Goal: Information Seeking & Learning: Understand process/instructions

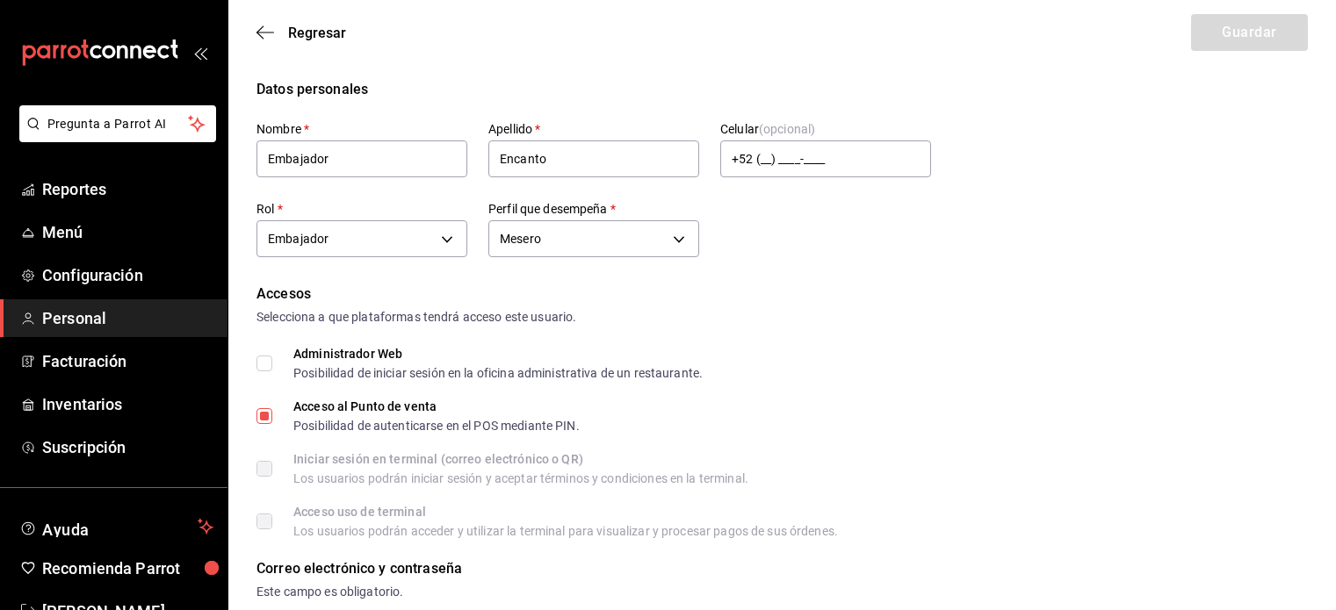
scroll to position [433, 0]
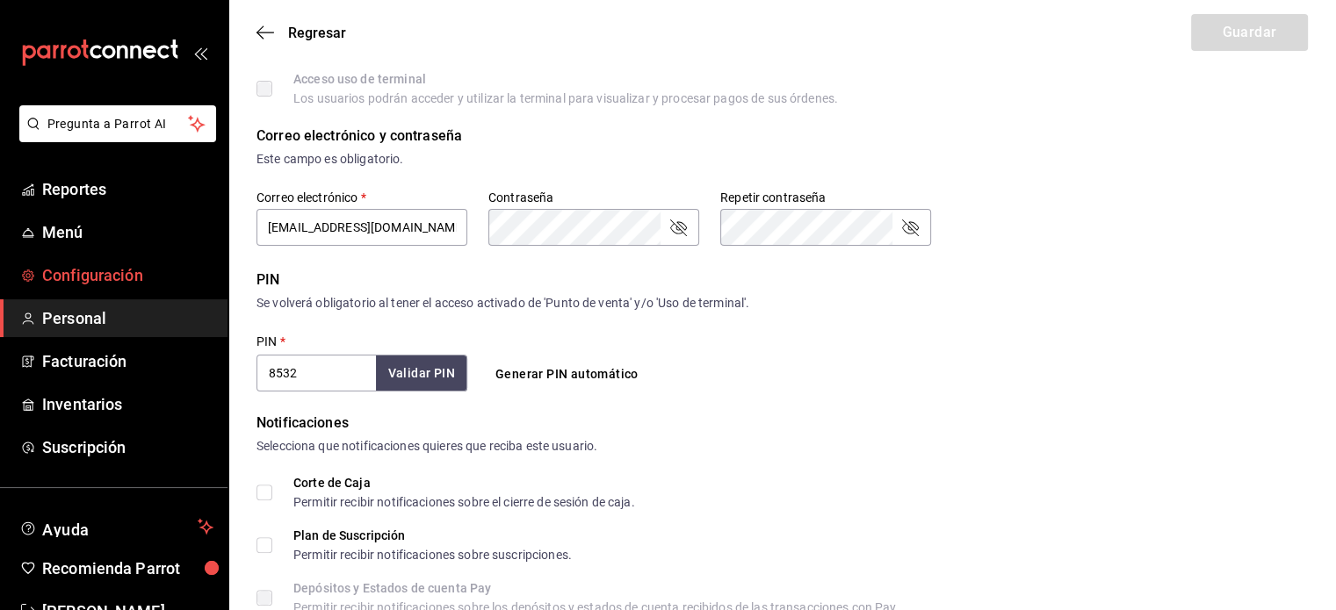
click at [81, 270] on span "Configuración" at bounding box center [127, 276] width 171 height 24
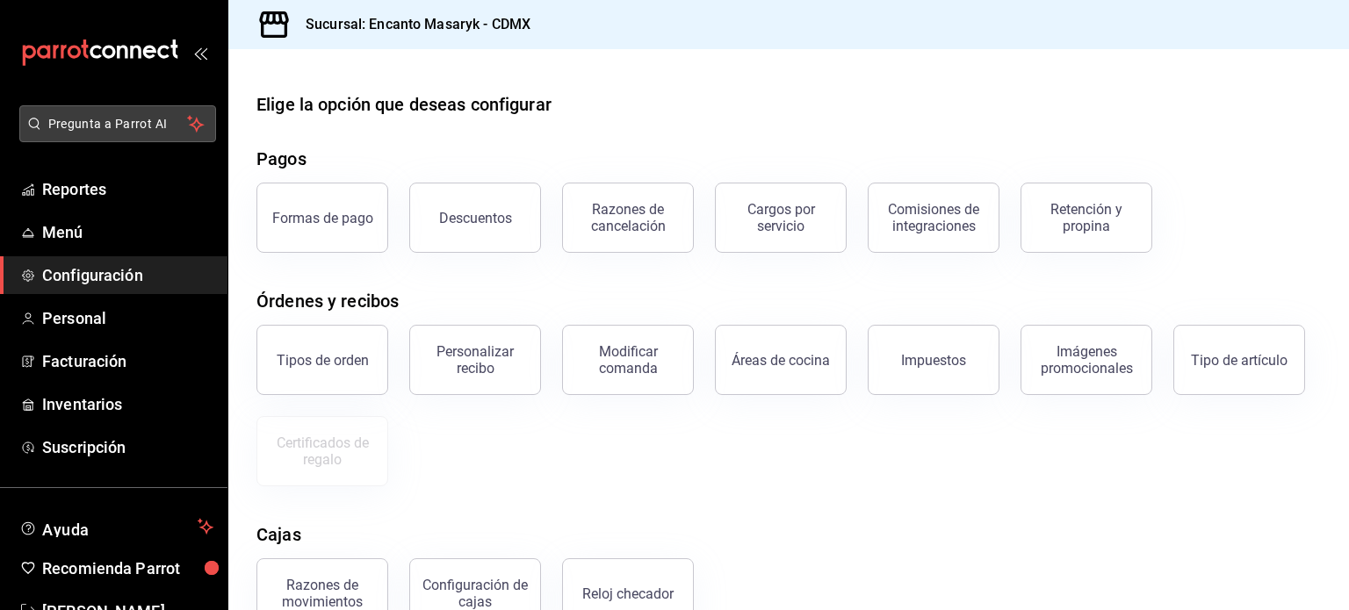
click at [93, 121] on span "Pregunta a Parrot AI" at bounding box center [118, 124] width 140 height 18
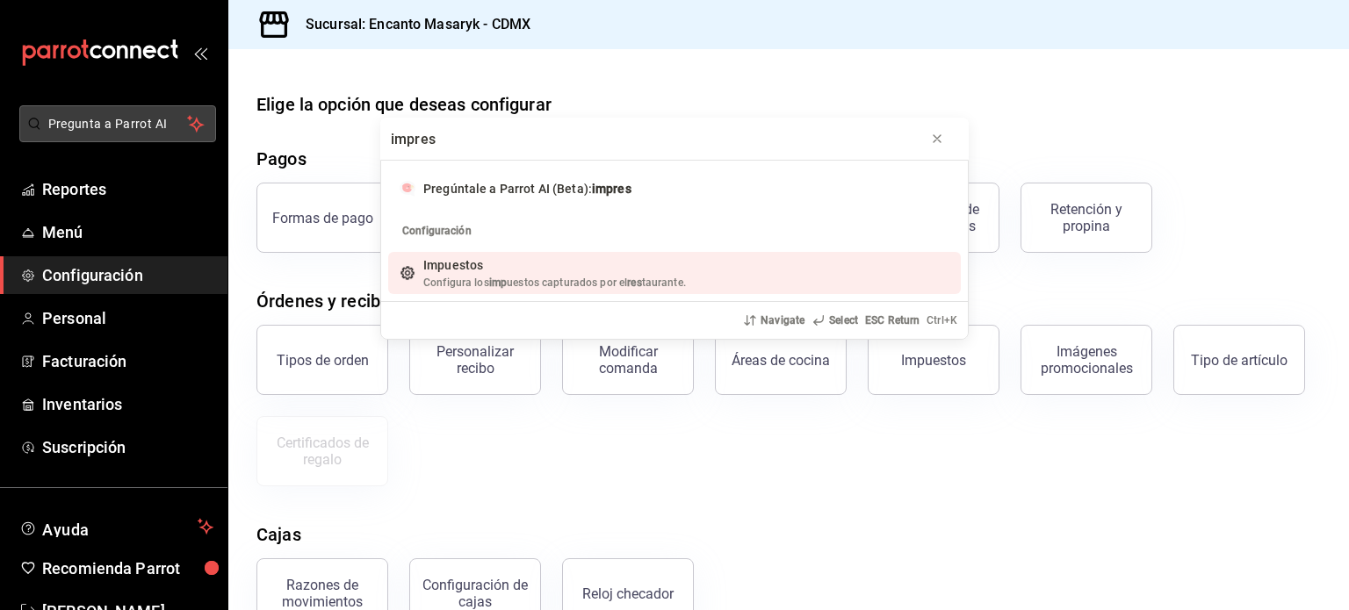
type input "impreso"
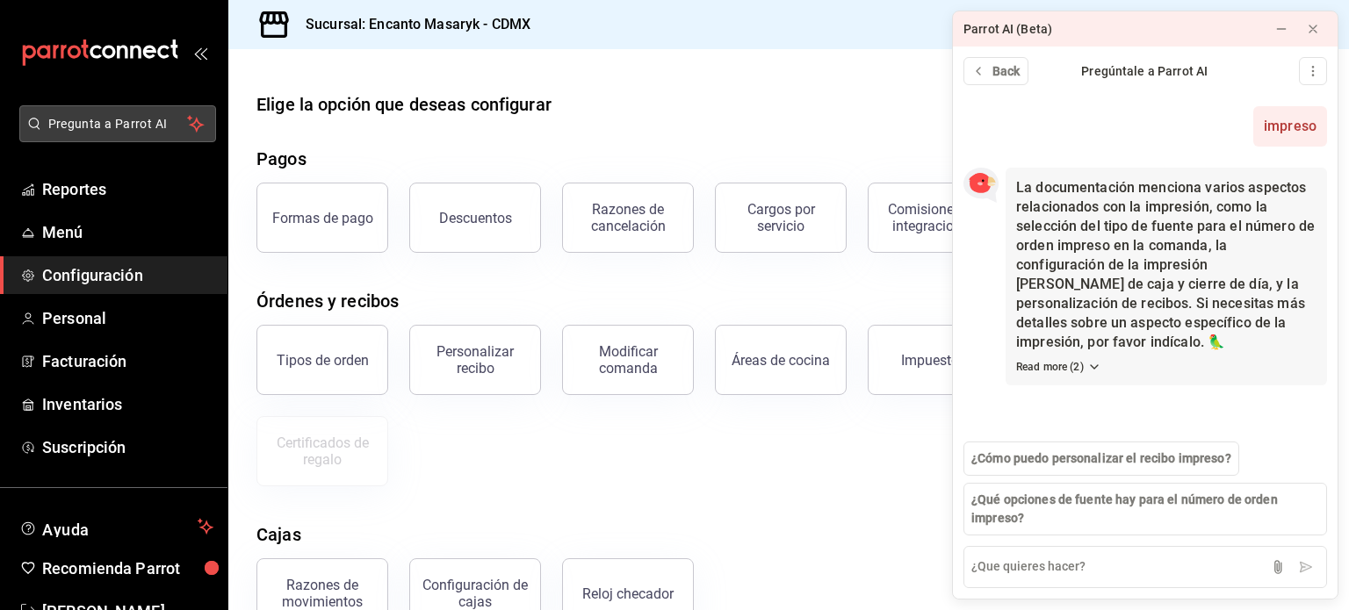
click at [84, 120] on span "Pregunta a Parrot AI" at bounding box center [118, 124] width 140 height 18
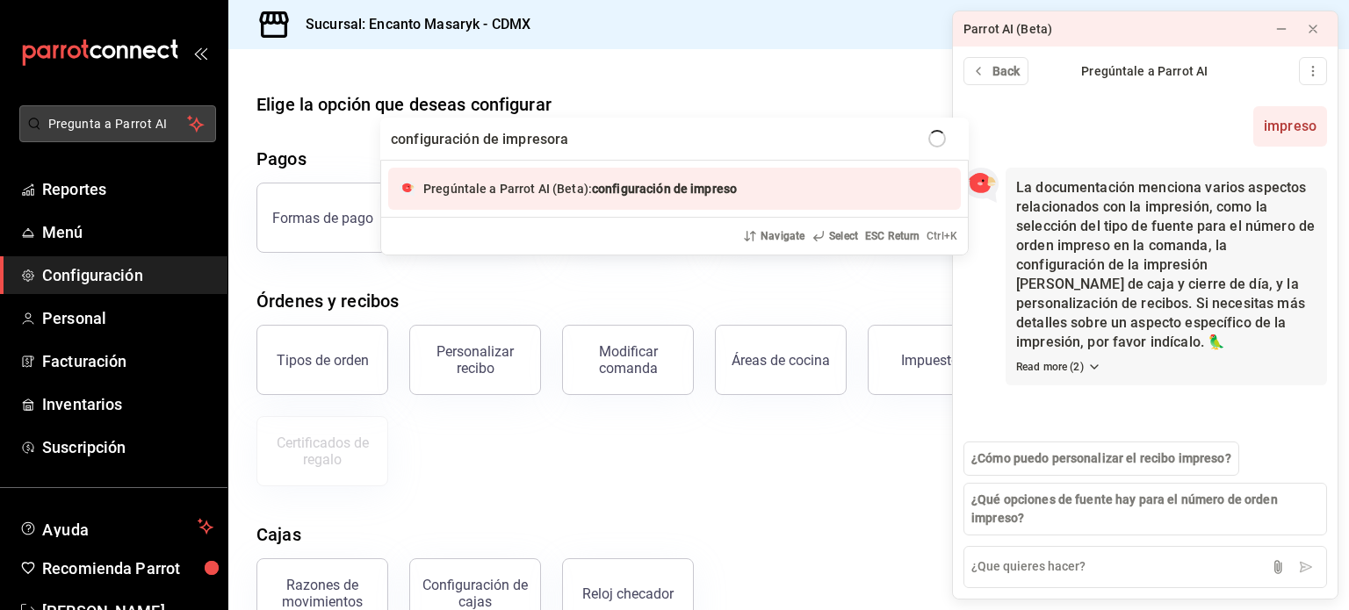
type input "configuración de impresoras"
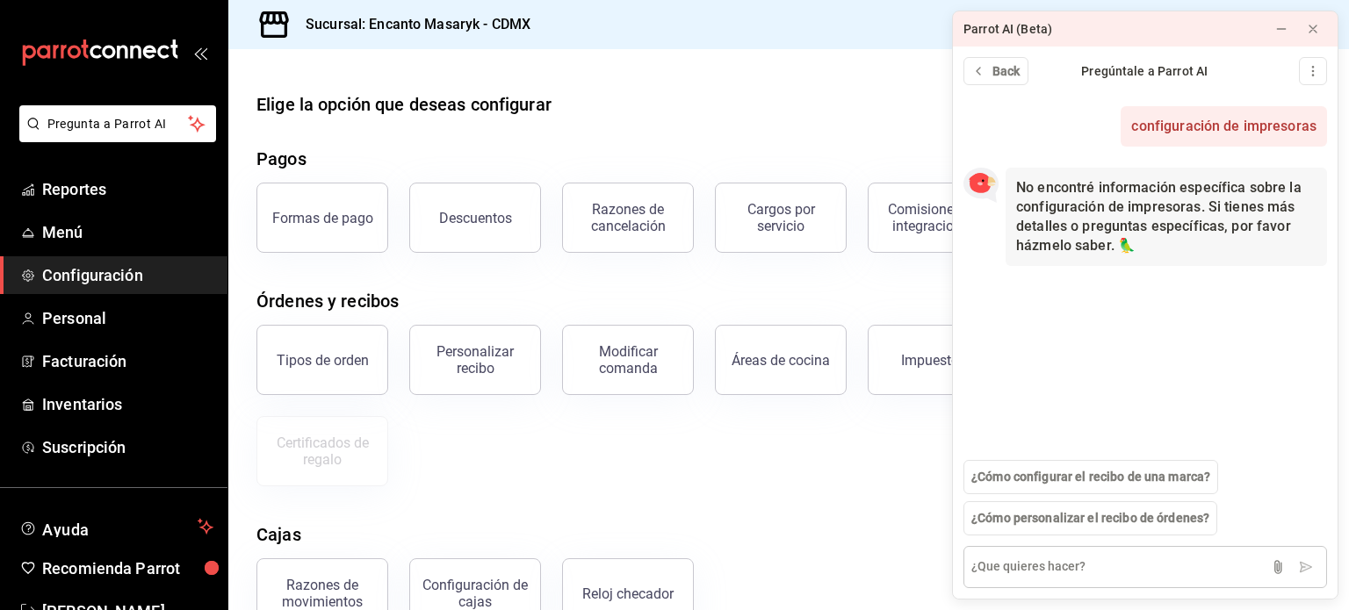
click at [1011, 572] on textarea at bounding box center [1146, 567] width 364 height 42
type textarea "impresoras"
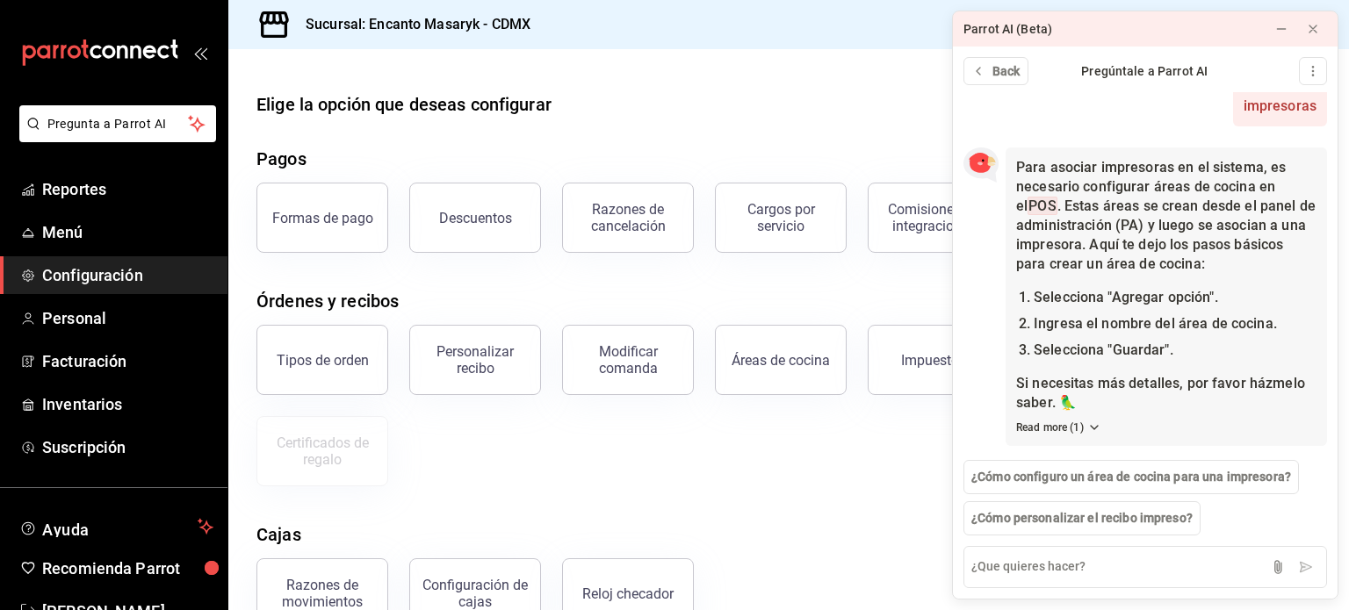
scroll to position [202, 0]
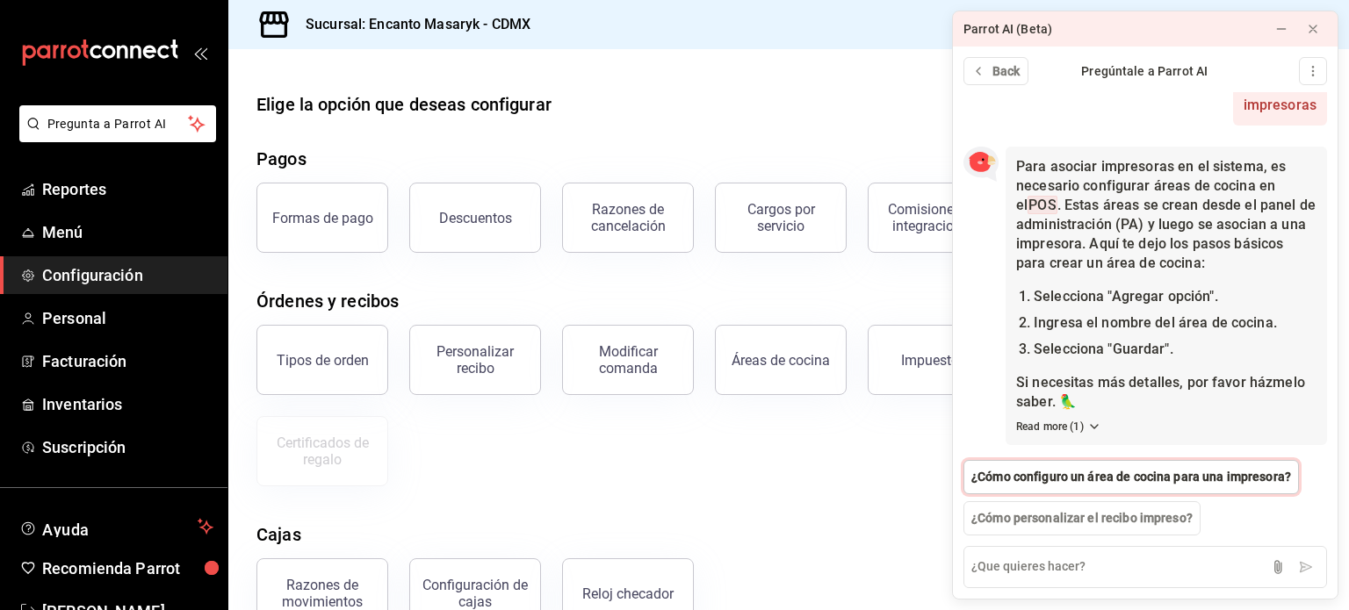
click at [1075, 486] on span "¿Cómo configuro un área de cocina para una impresora?" at bounding box center [1131, 477] width 320 height 18
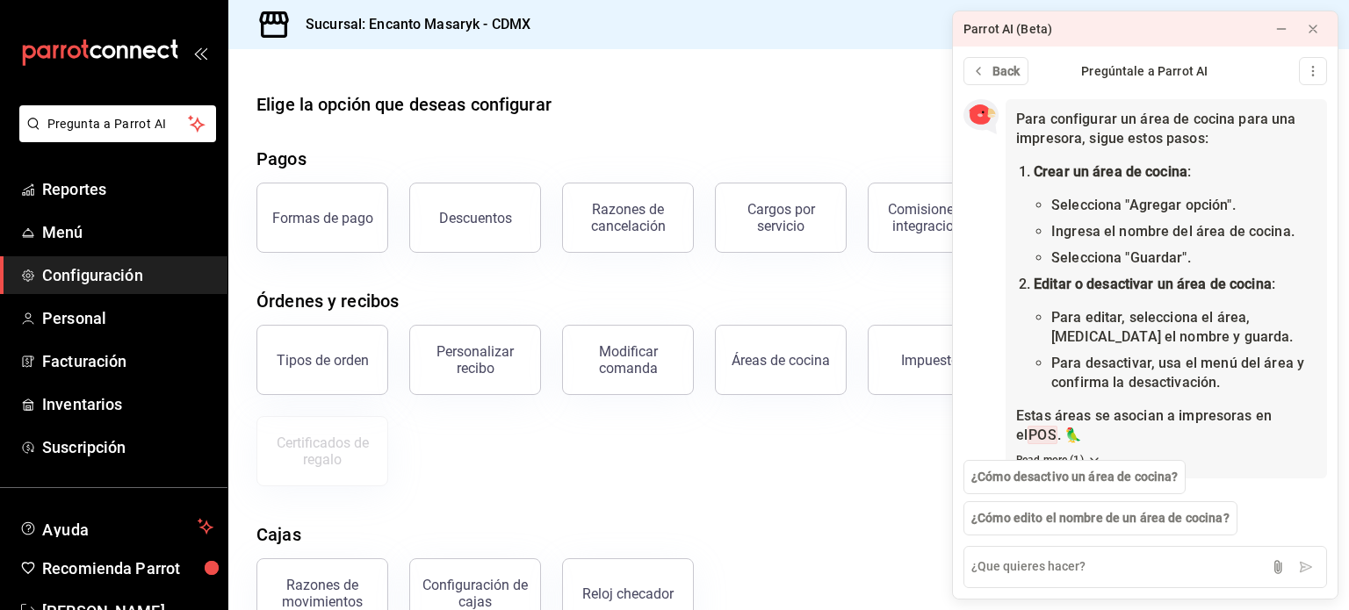
scroll to position [683, 0]
